Goal: Connect with others: Connect with other users

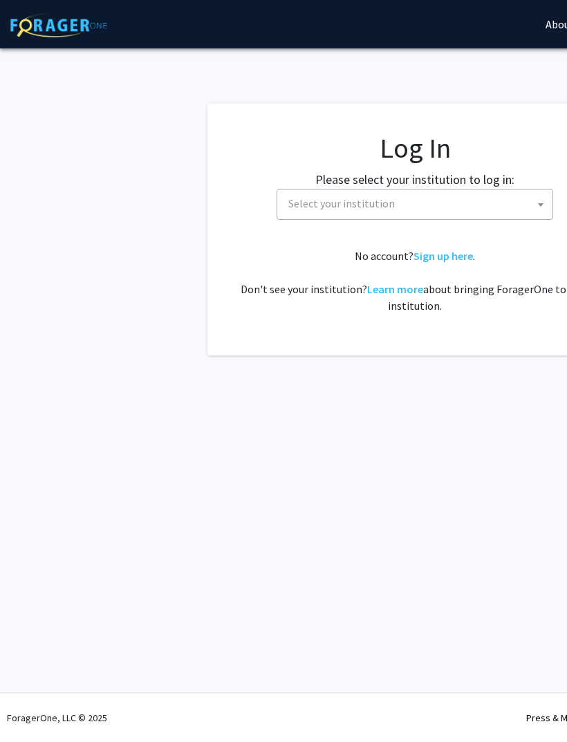
click at [447, 209] on span "Select your institution" at bounding box center [418, 203] width 270 height 28
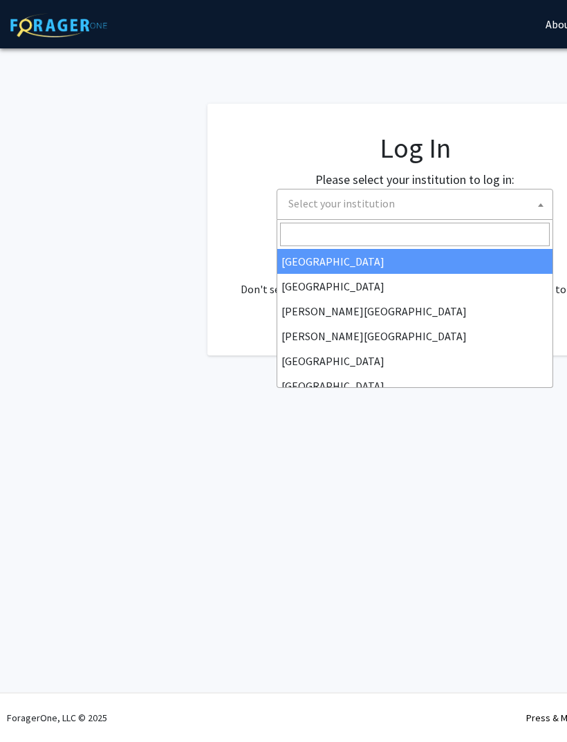
select select "34"
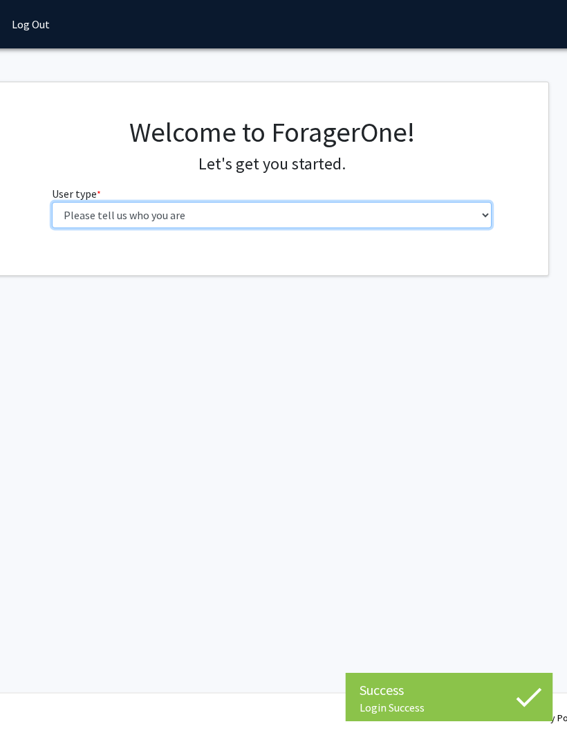
click at [259, 221] on select "Please tell us who you are Undergraduate Student Master's Student Doctoral Cand…" at bounding box center [273, 215] width 440 height 26
select select "1: undergrad"
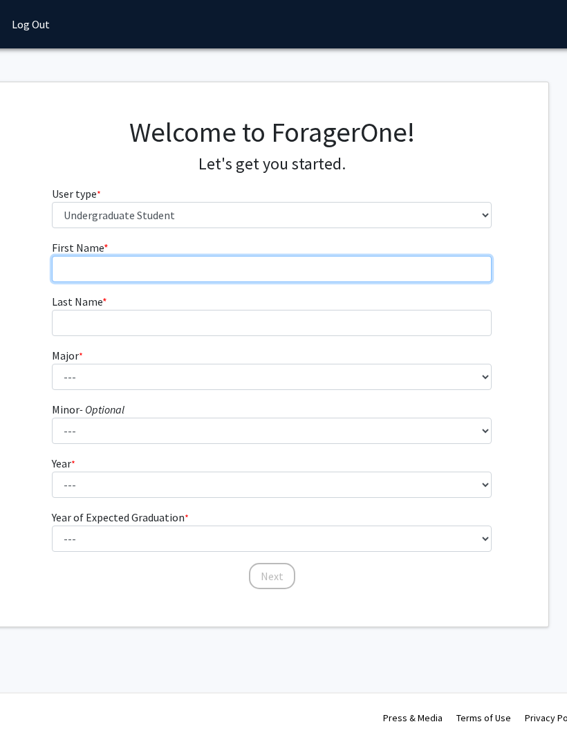
click at [251, 272] on input "First Name * required" at bounding box center [272, 269] width 440 height 26
type input "[PERSON_NAME]"
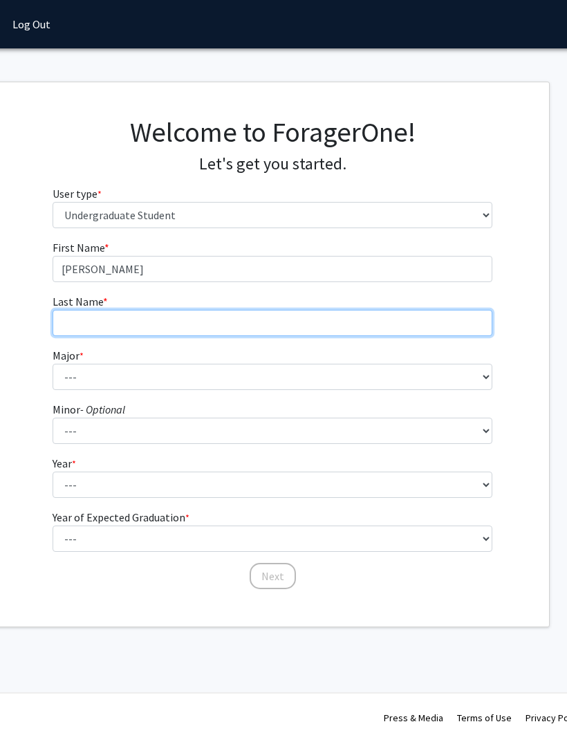
type input "[PERSON_NAME]"
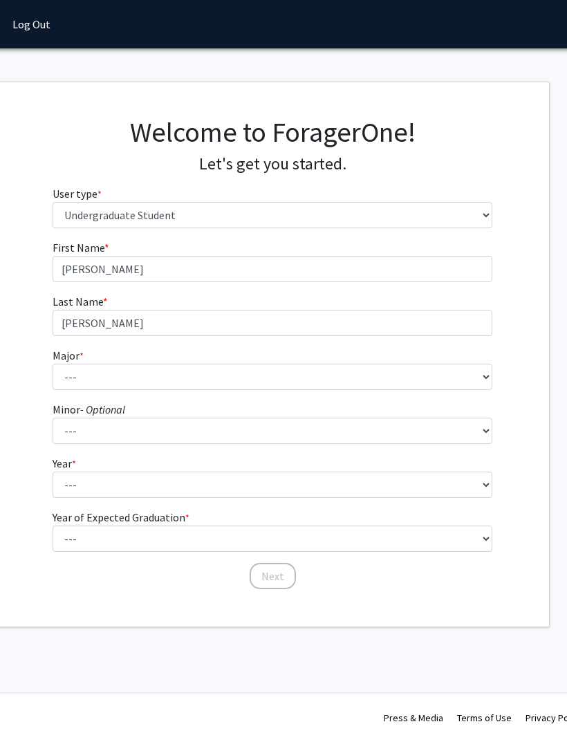
scroll to position [0, 143]
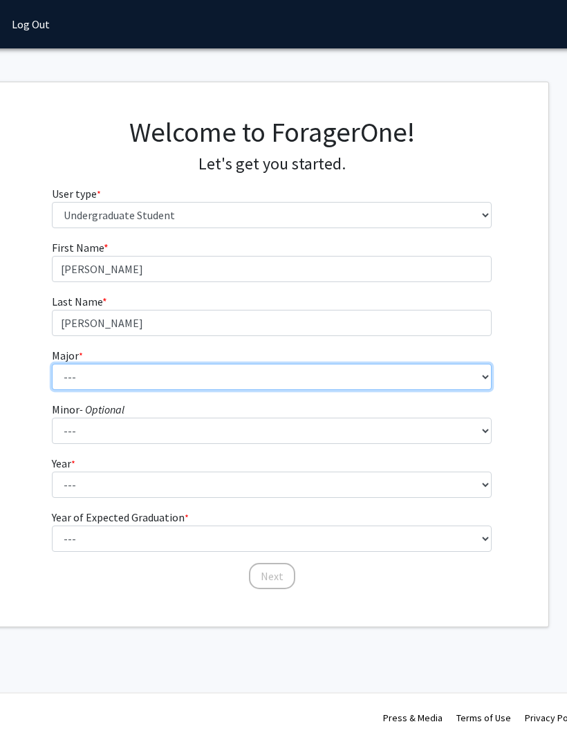
click at [227, 373] on select "--- Accounting American Studies Anthropology Apparel Design & Product Developme…" at bounding box center [272, 377] width 440 height 26
select select "64: 2729"
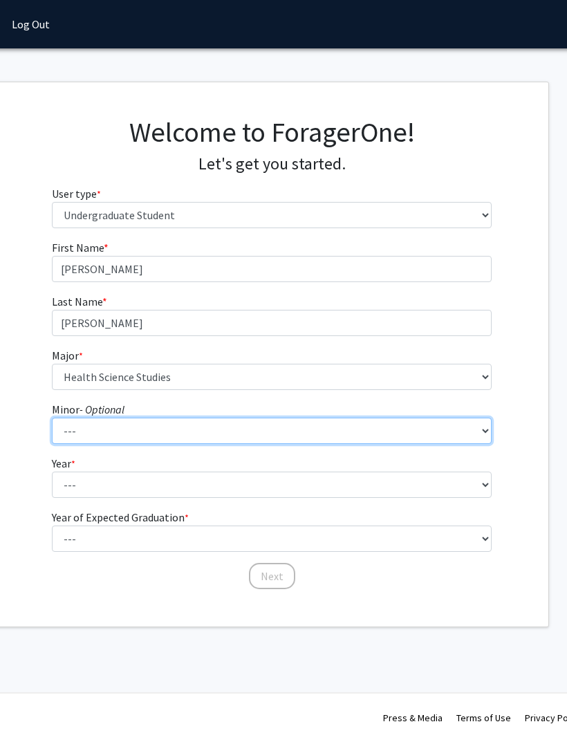
click at [269, 437] on select "--- Advertising American Sign Language American Studies Anthropology Apparel Me…" at bounding box center [272, 431] width 440 height 26
select select "69: 2132"
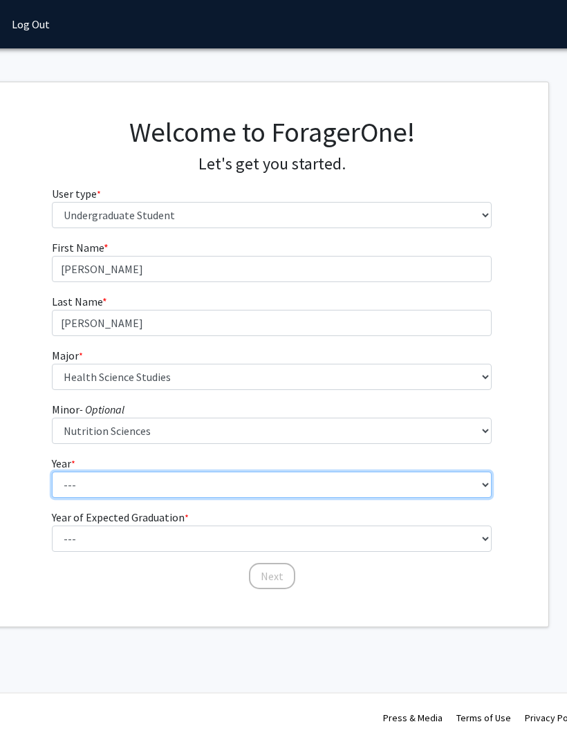
click at [270, 490] on select "--- First-year Sophomore Junior Senior Postbaccalaureate Certificate" at bounding box center [272, 485] width 440 height 26
select select "3: junior"
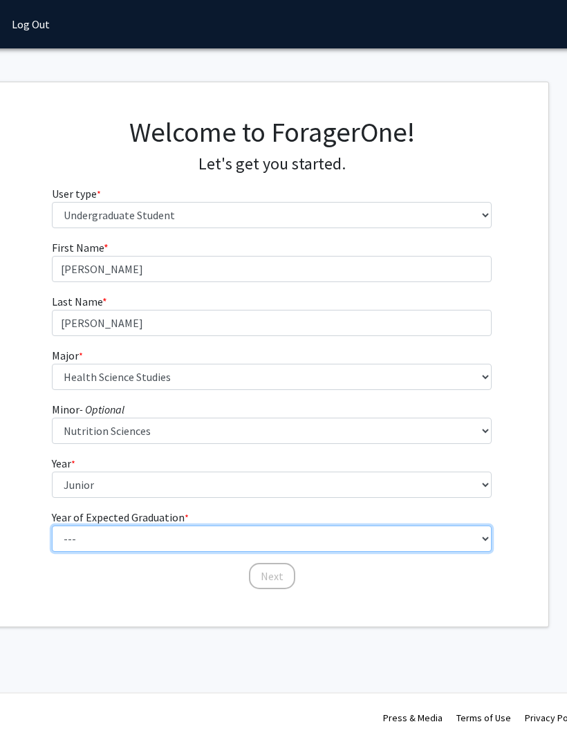
click at [226, 543] on select "--- 2025 2026 2027 2028 2029 2030 2031 2032 2033 2034" at bounding box center [272, 538] width 440 height 26
select select "3: 2027"
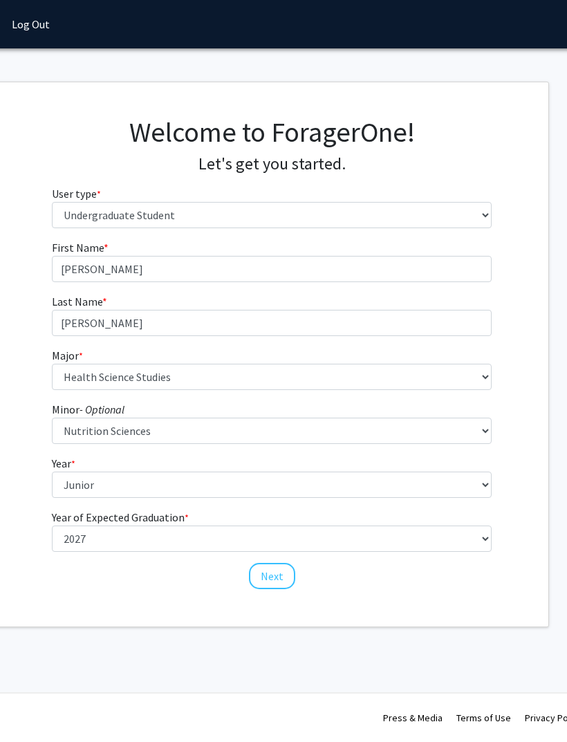
click at [278, 576] on button "Next" at bounding box center [272, 576] width 46 height 26
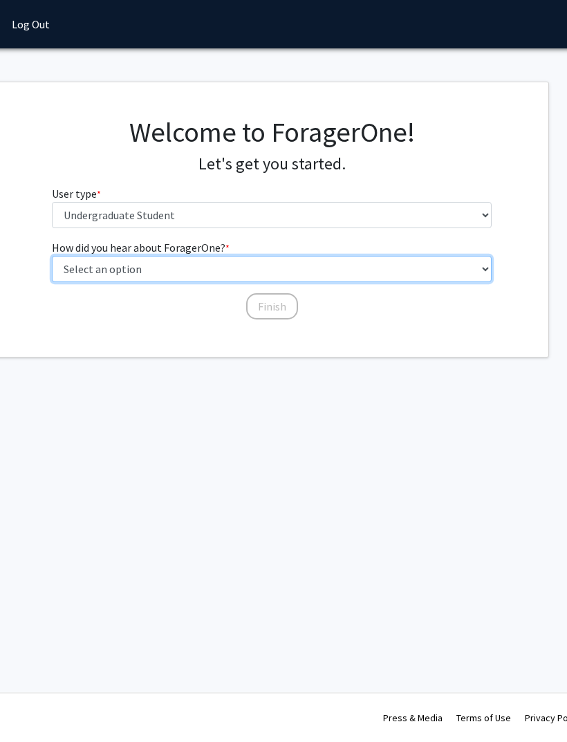
click at [182, 259] on select "Select an option Peer/student recommendation Faculty/staff recommendation Unive…" at bounding box center [272, 269] width 440 height 26
select select "3: university_website"
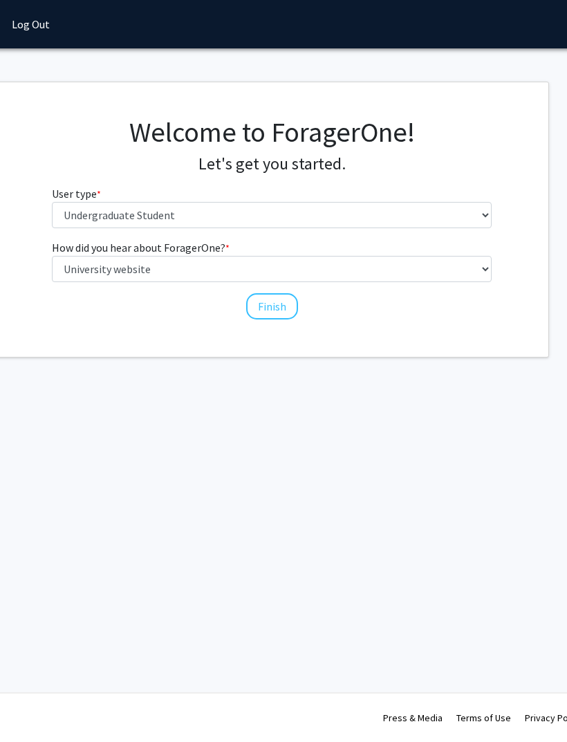
click at [284, 309] on button "Finish" at bounding box center [272, 306] width 52 height 26
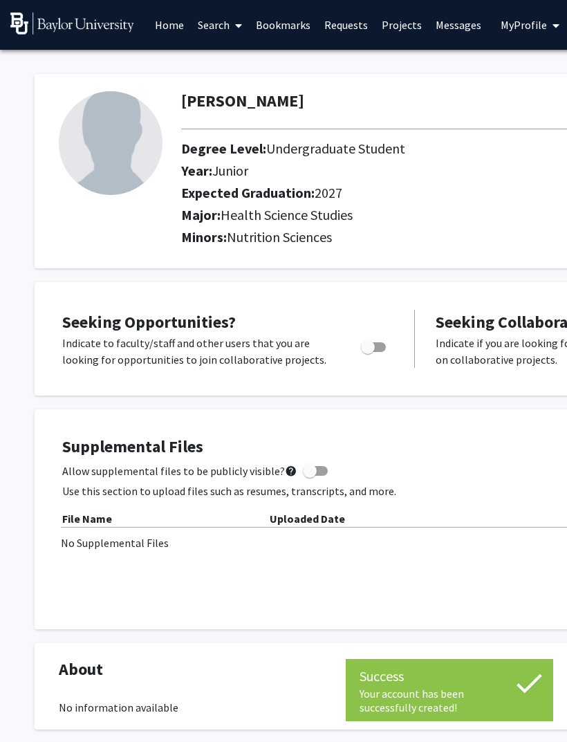
click at [372, 346] on span "Toggle" at bounding box center [368, 347] width 14 height 14
click at [368, 352] on input "Are you actively seeking opportunities?" at bounding box center [367, 352] width 1 height 1
checkbox input "true"
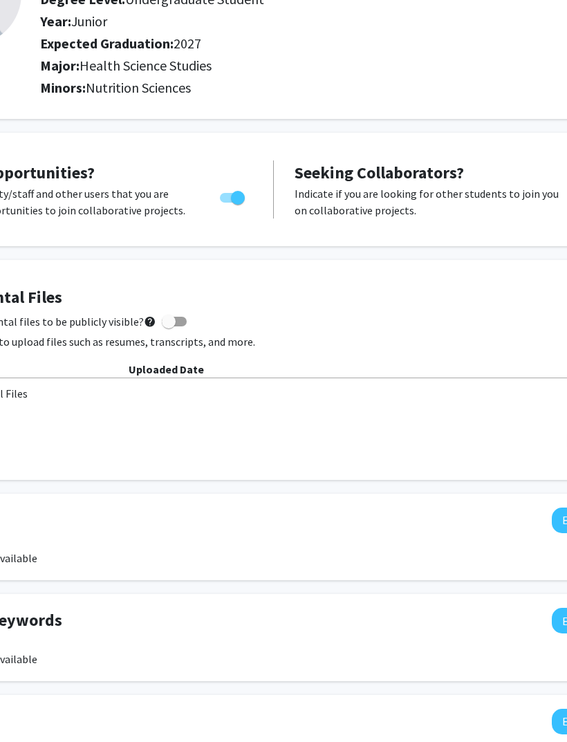
scroll to position [149, 263]
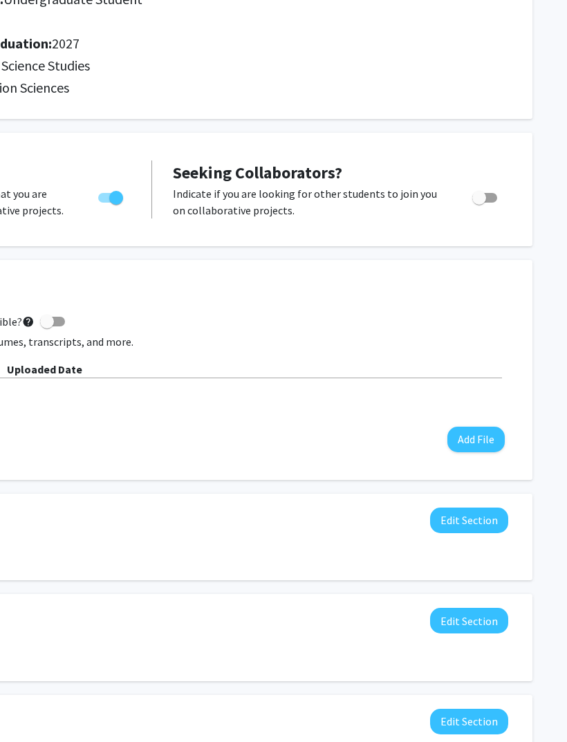
click at [475, 525] on button "Edit Section" at bounding box center [469, 521] width 78 height 26
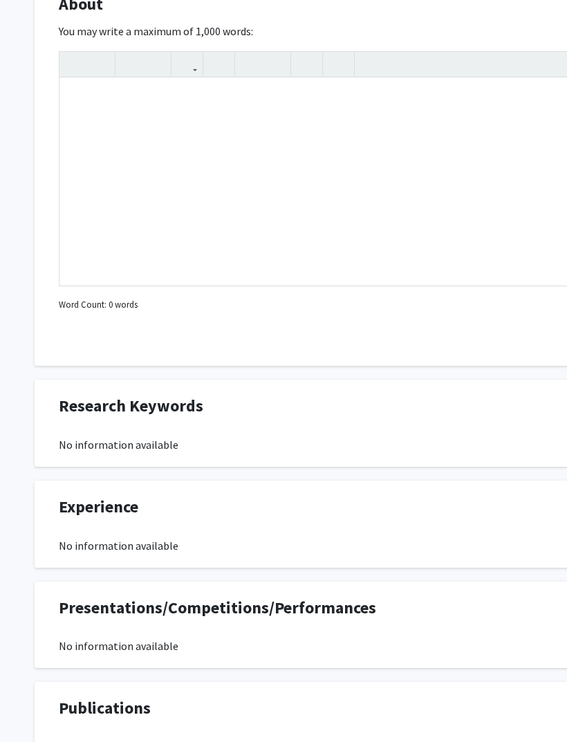
scroll to position [674, 0]
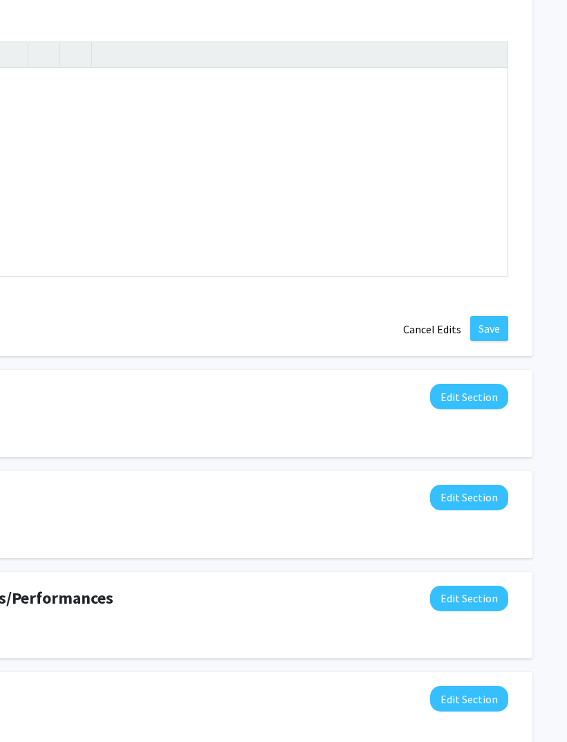
click at [474, 395] on button "Edit Section" at bounding box center [469, 397] width 78 height 26
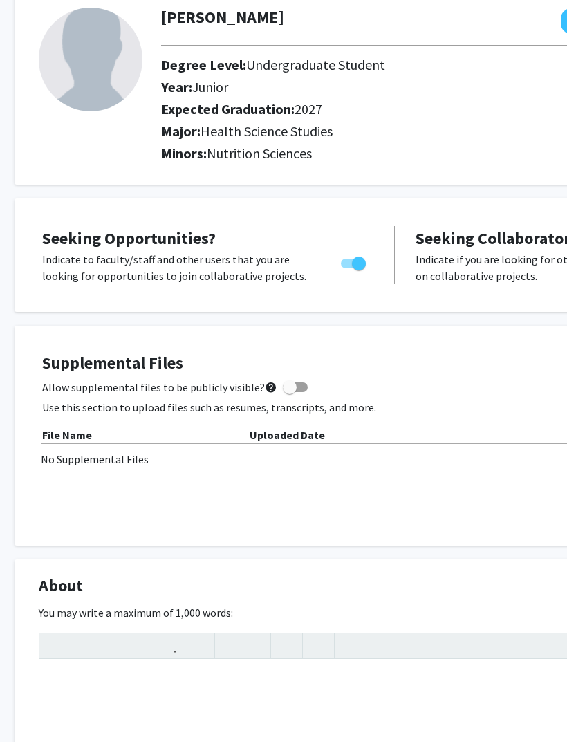
scroll to position [0, 20]
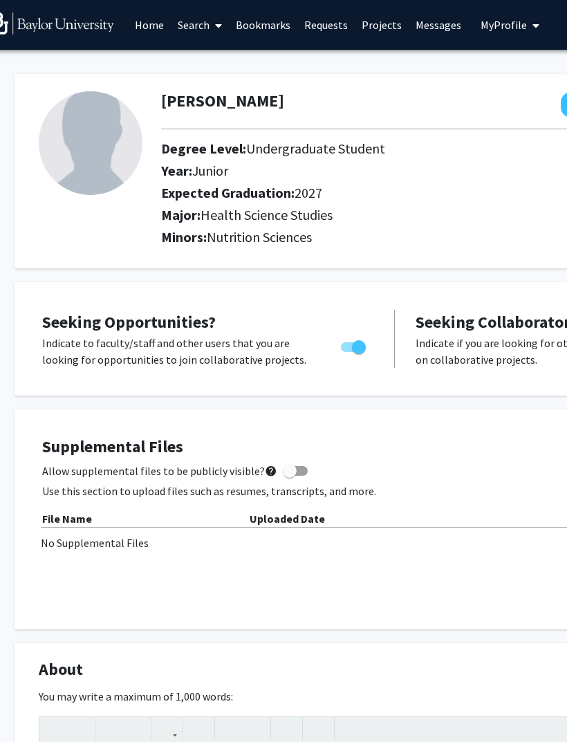
click at [373, 30] on link "Projects" at bounding box center [382, 25] width 54 height 48
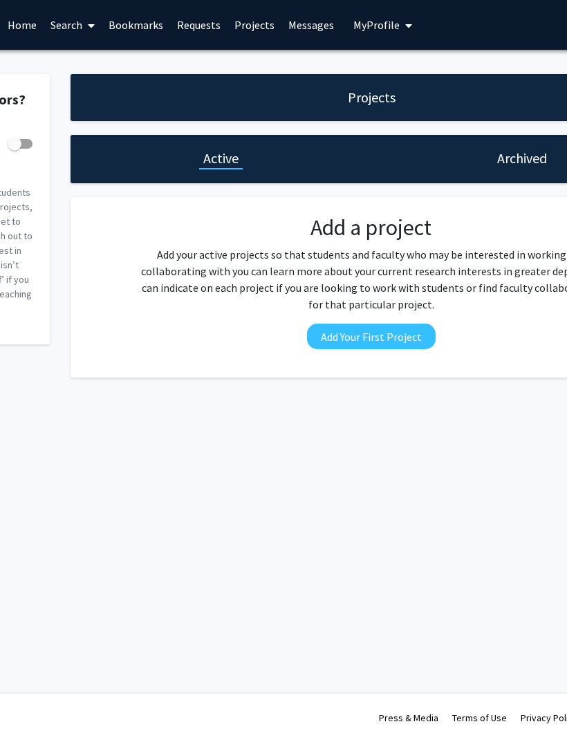
scroll to position [0, 134]
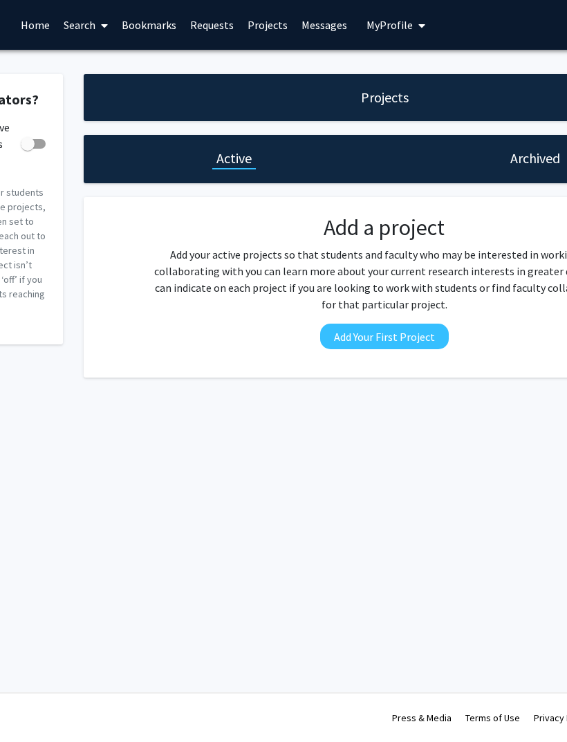
click at [35, 22] on link "Home" at bounding box center [35, 25] width 43 height 48
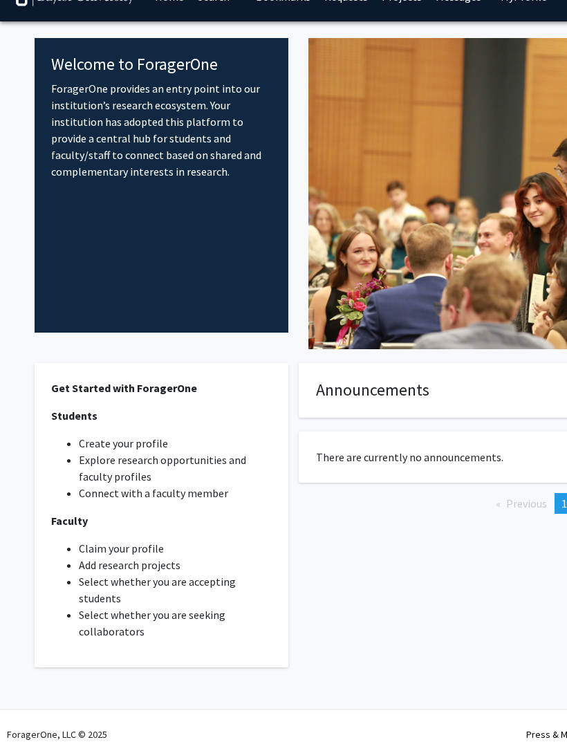
scroll to position [44, 0]
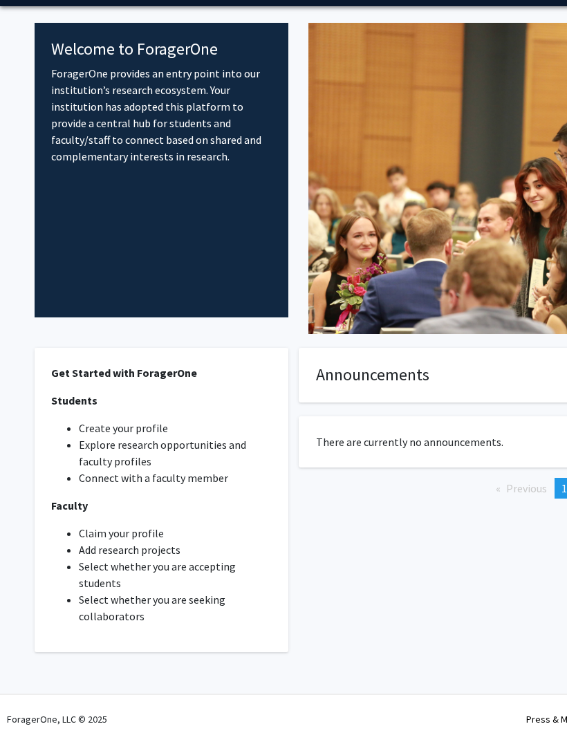
click at [213, 445] on li "Explore research opportunities and faculty profiles" at bounding box center [175, 452] width 193 height 33
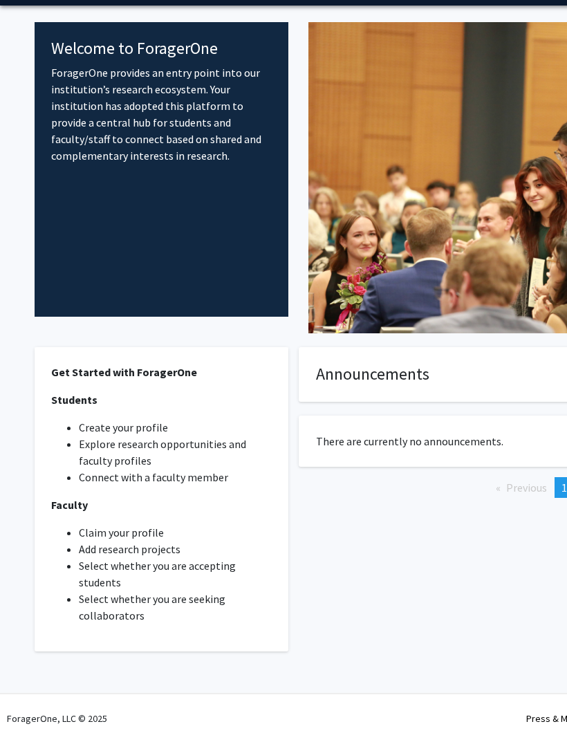
scroll to position [0, 0]
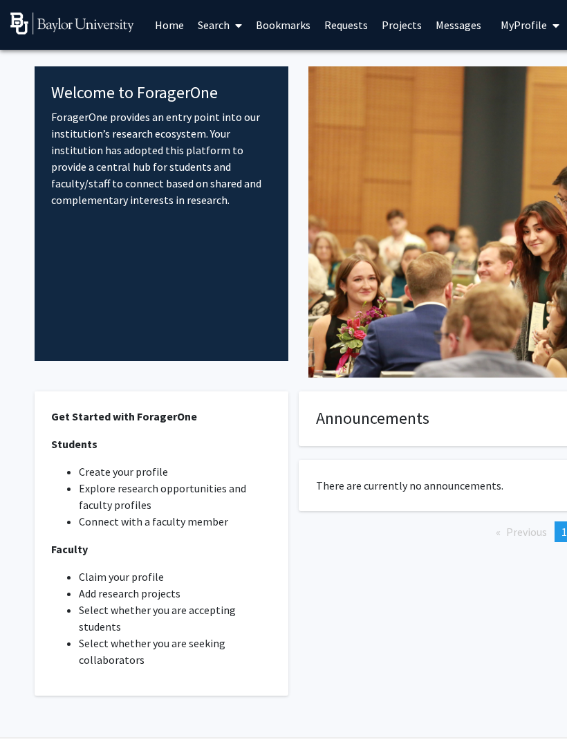
click at [229, 23] on link "Search" at bounding box center [220, 25] width 58 height 48
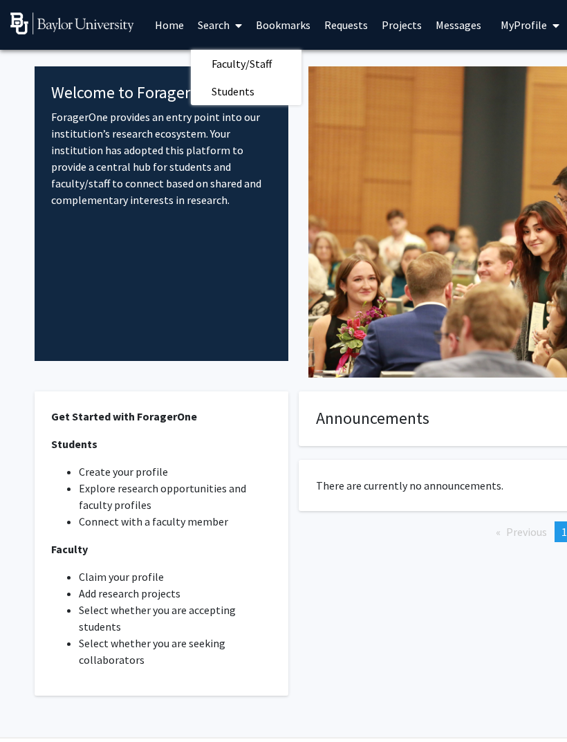
click at [256, 91] on span "Students" at bounding box center [233, 91] width 84 height 28
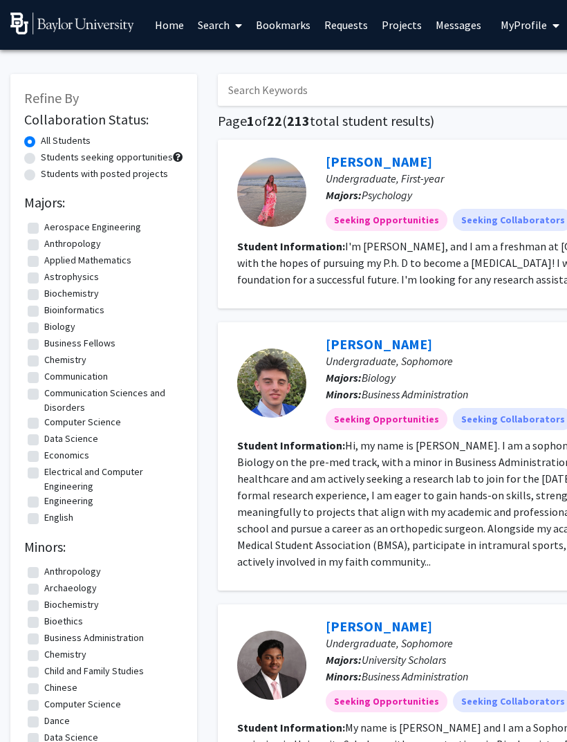
click at [237, 26] on icon at bounding box center [238, 25] width 7 height 11
click at [264, 63] on span "Faculty/Staff" at bounding box center [242, 64] width 102 height 28
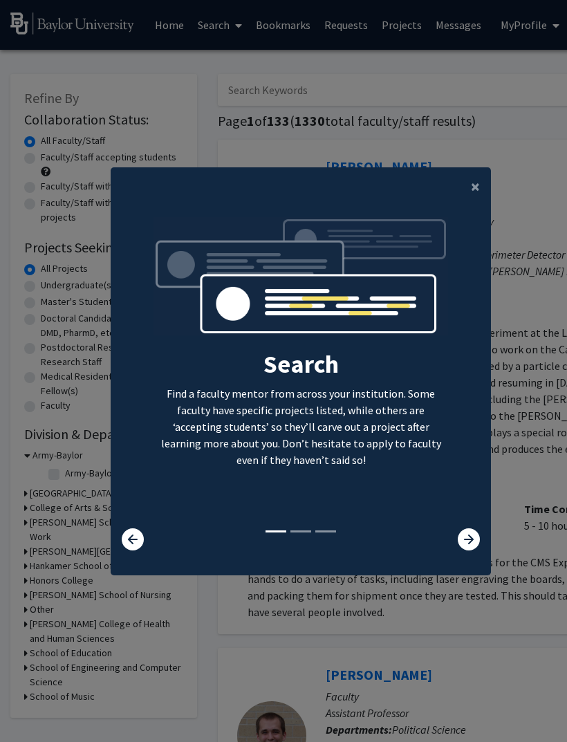
click at [468, 206] on button "×" at bounding box center [475, 186] width 31 height 39
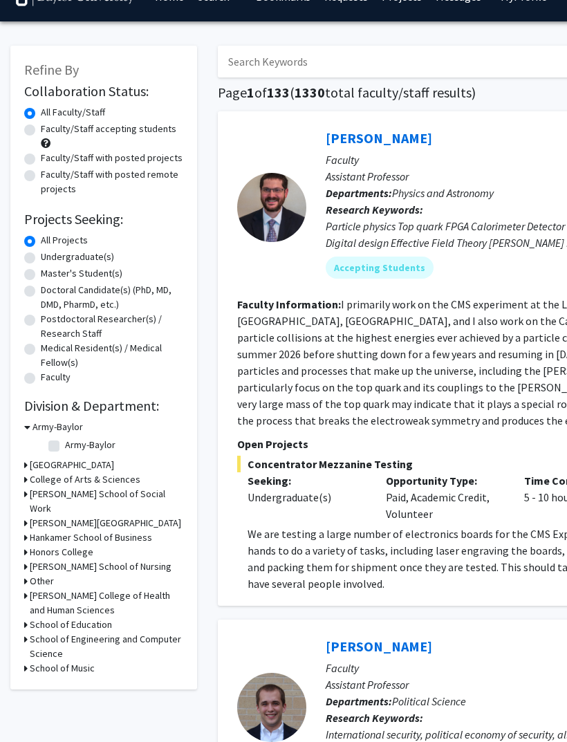
scroll to position [32, 0]
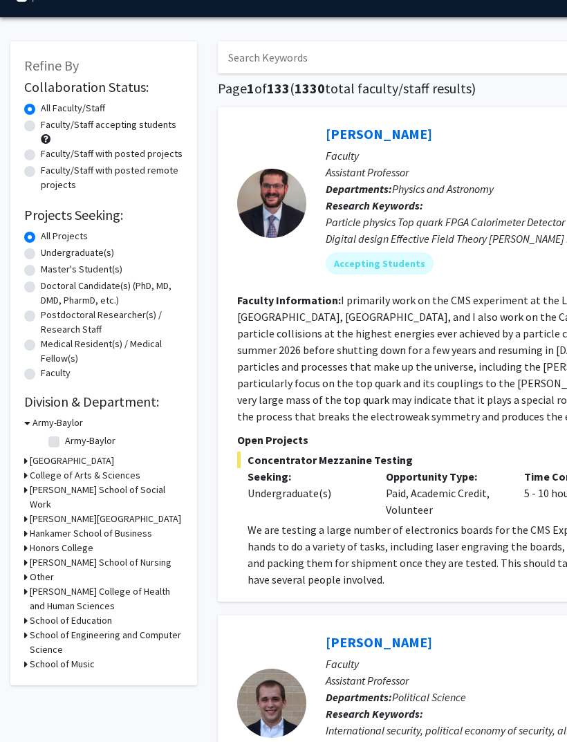
click at [100, 251] on label "Undergraduate(s)" at bounding box center [77, 253] width 73 height 15
click at [50, 251] on input "Undergraduate(s)" at bounding box center [45, 250] width 9 height 9
radio input "true"
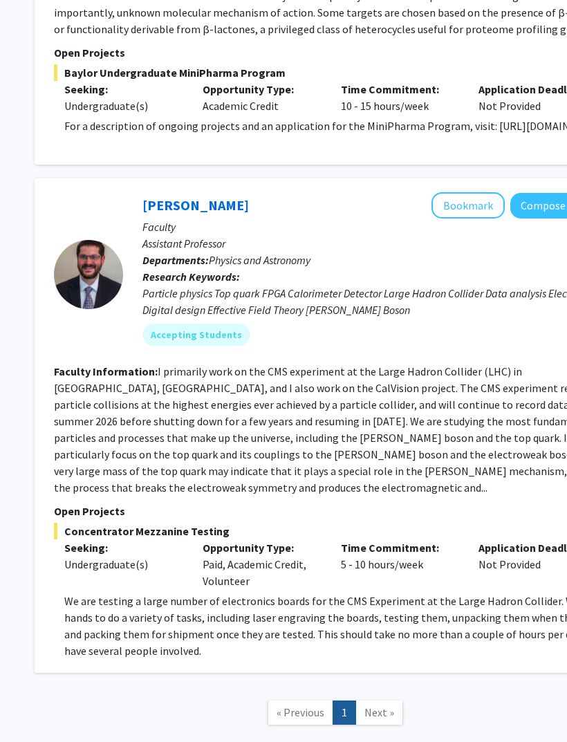
scroll to position [922, 183]
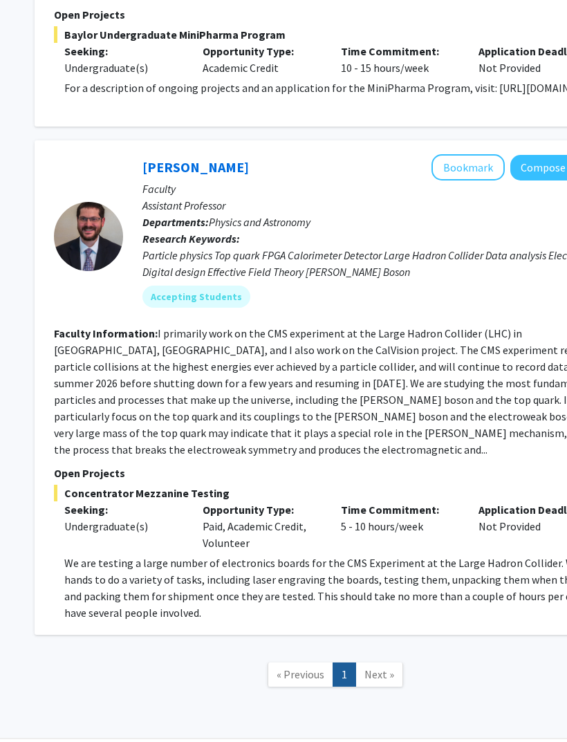
click at [374, 668] on span "Next »" at bounding box center [379, 674] width 30 height 14
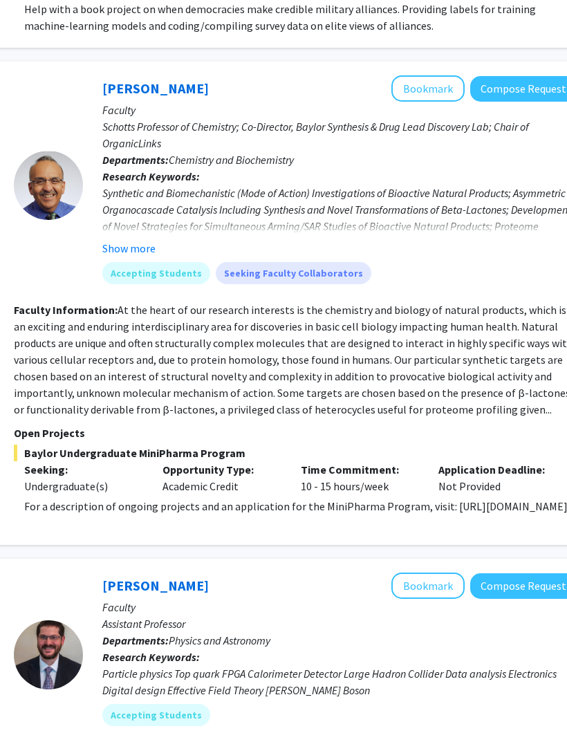
scroll to position [447, 263]
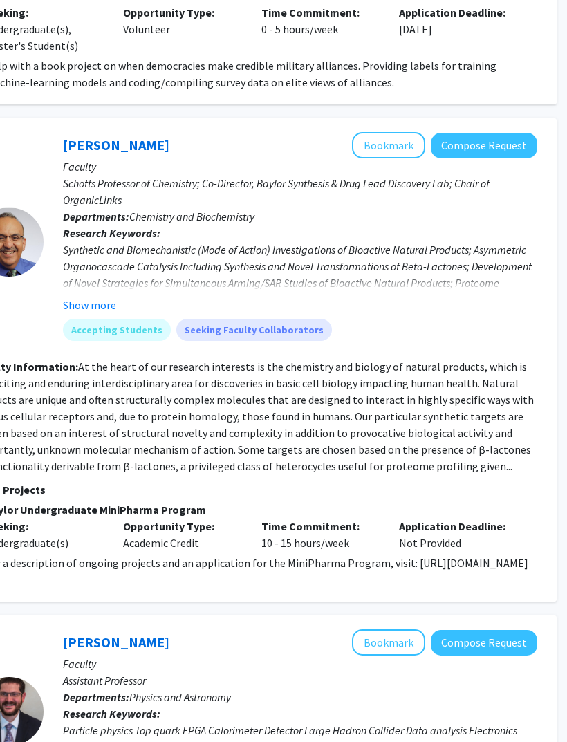
click at [511, 141] on button "Compose Request" at bounding box center [484, 146] width 106 height 26
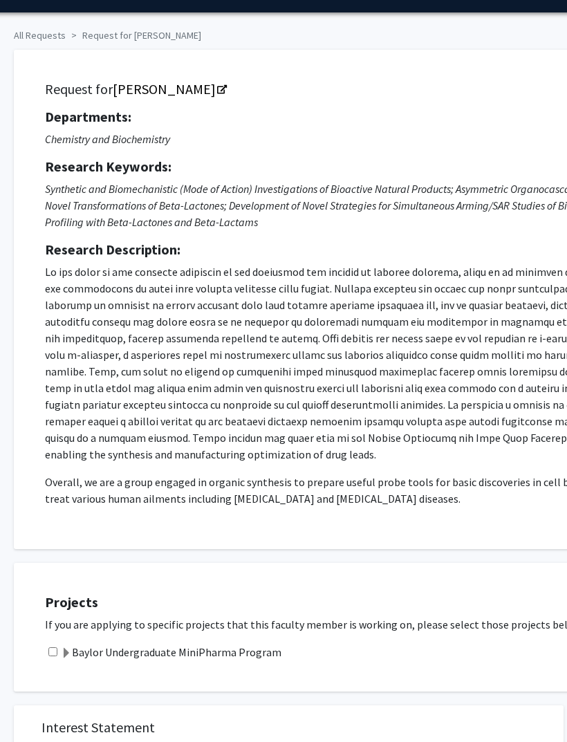
scroll to position [0, 30]
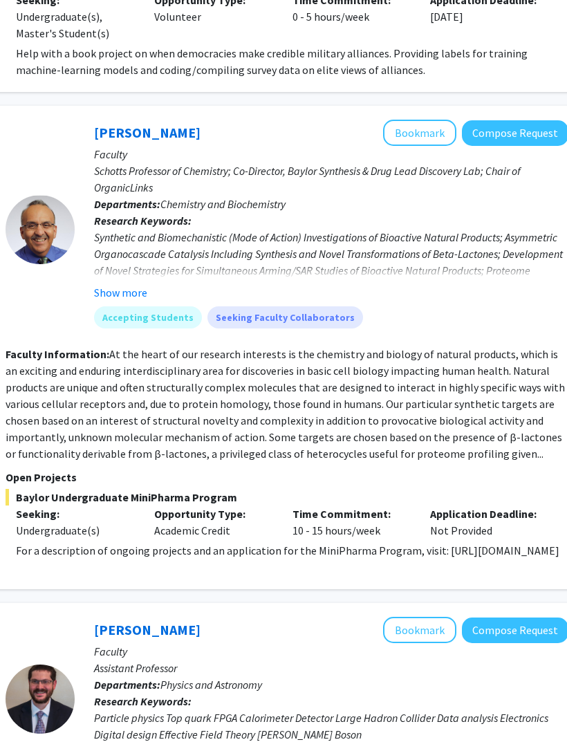
scroll to position [458, 232]
click at [363, 551] on p "For a description of ongoing projects and an application for the MiniPharma Pro…" at bounding box center [292, 551] width 552 height 17
click at [147, 130] on link "[PERSON_NAME]" at bounding box center [147, 132] width 106 height 17
